Goal: Information Seeking & Learning: Learn about a topic

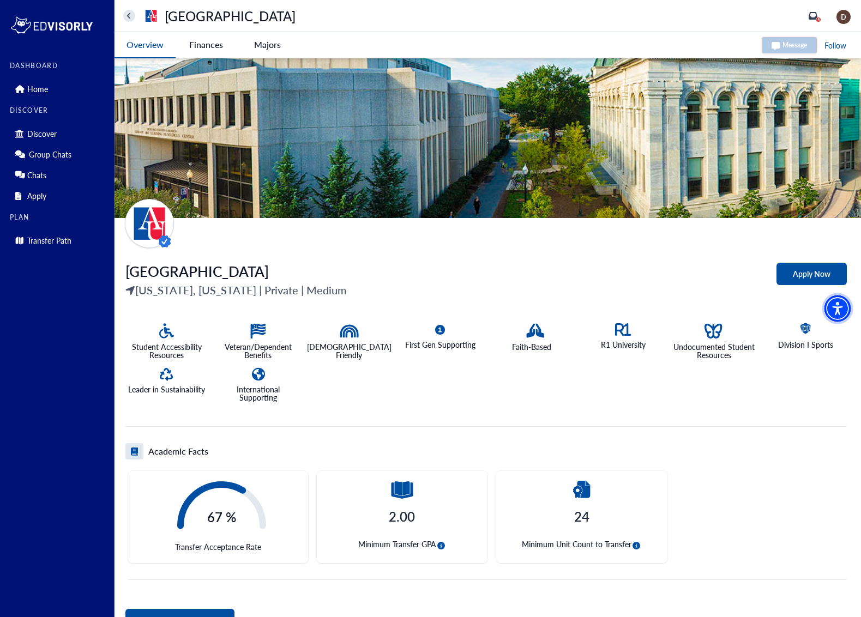
click at [843, 308] on img "Accessibility Menu" at bounding box center [837, 309] width 26 height 26
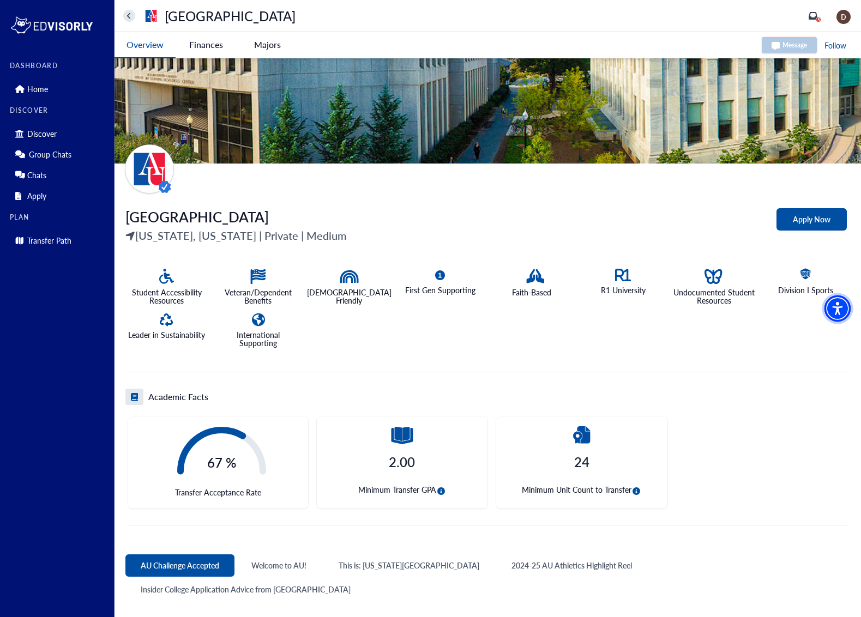
click at [846, 306] on img "Accessibility Menu" at bounding box center [837, 309] width 26 height 26
click at [840, 311] on img "Accessibility Menu" at bounding box center [837, 309] width 26 height 26
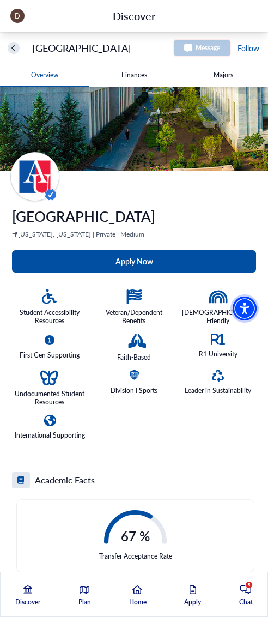
scroll to position [0, 0]
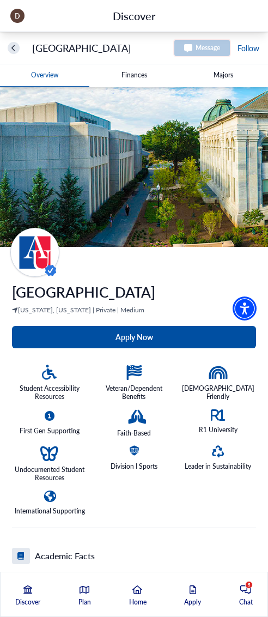
click at [16, 48] on button "home" at bounding box center [14, 48] width 12 height 12
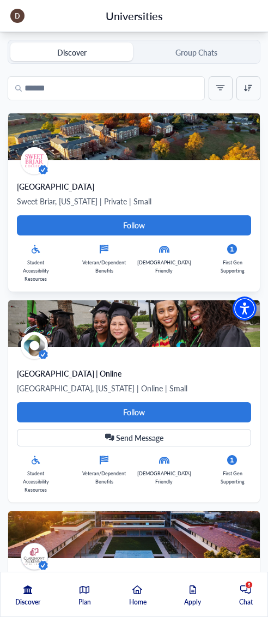
click at [122, 149] on img at bounding box center [134, 136] width 252 height 47
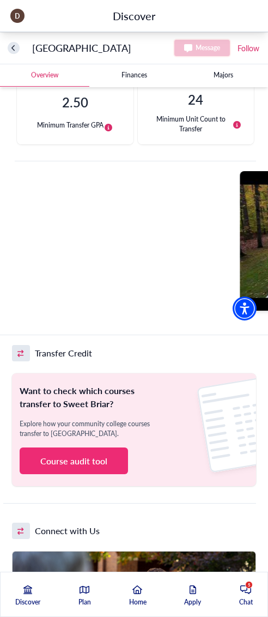
scroll to position [600, 0]
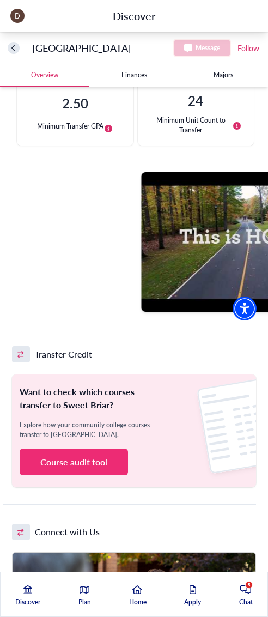
click at [5, 245] on div at bounding box center [35, 242] width 201 height 140
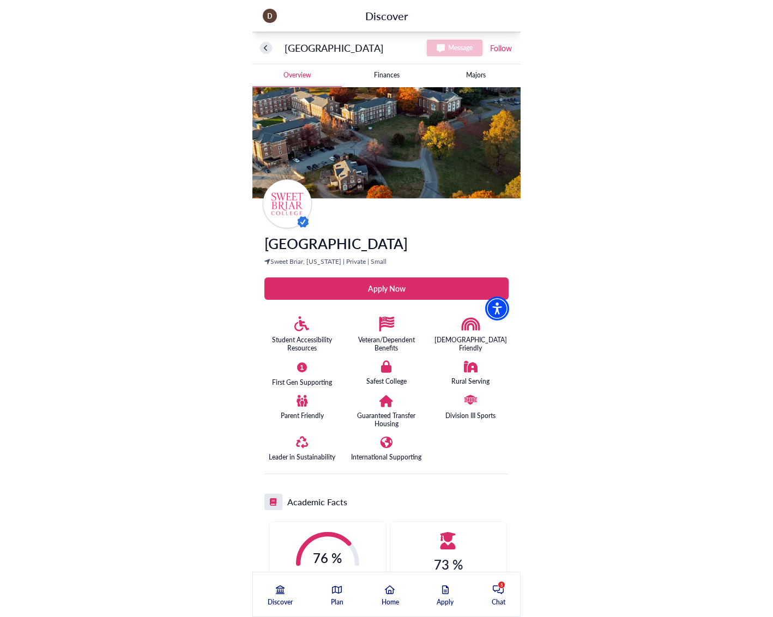
scroll to position [0, 0]
